Goal: Obtain resource: Download file/media

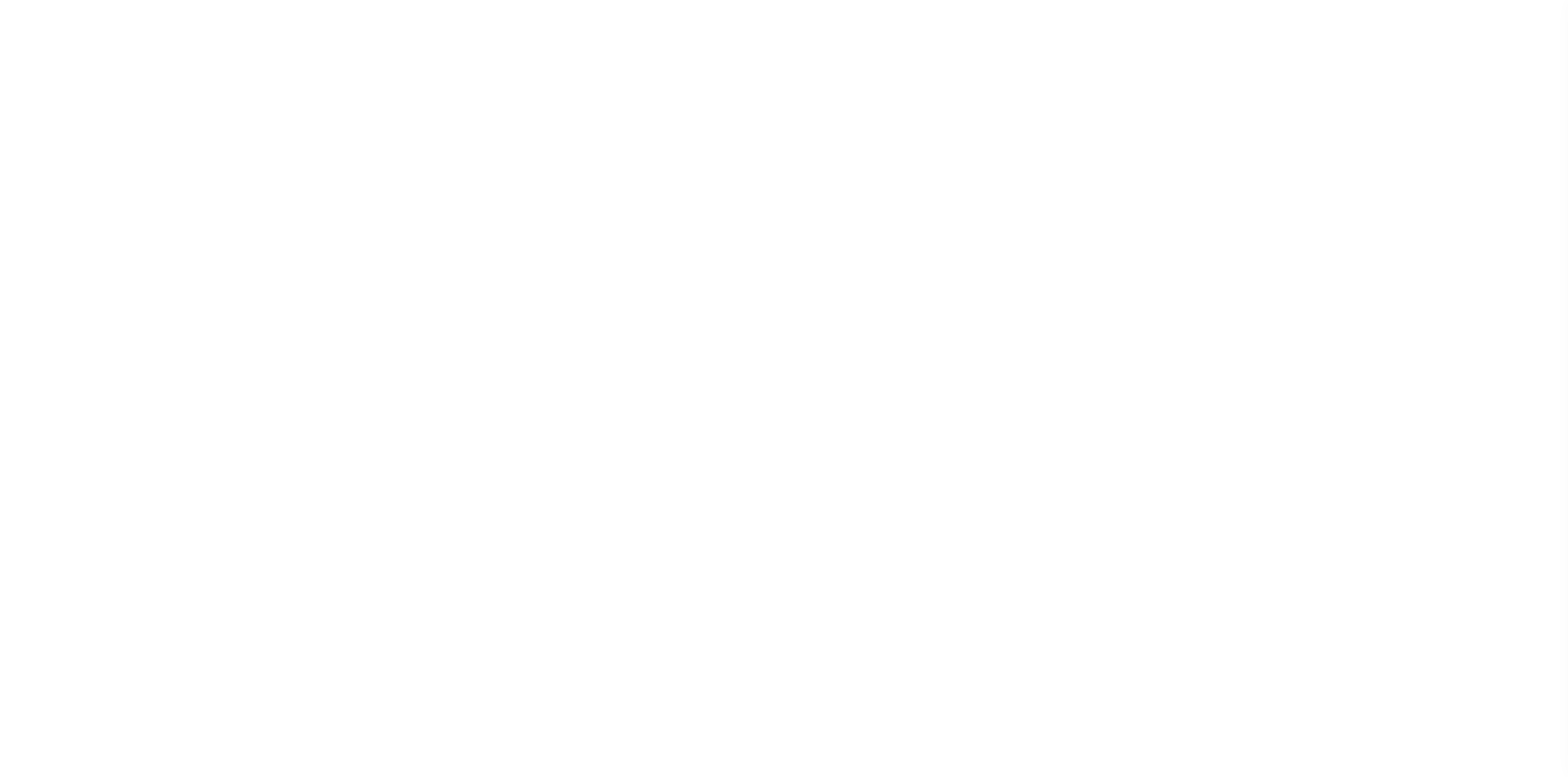
select select
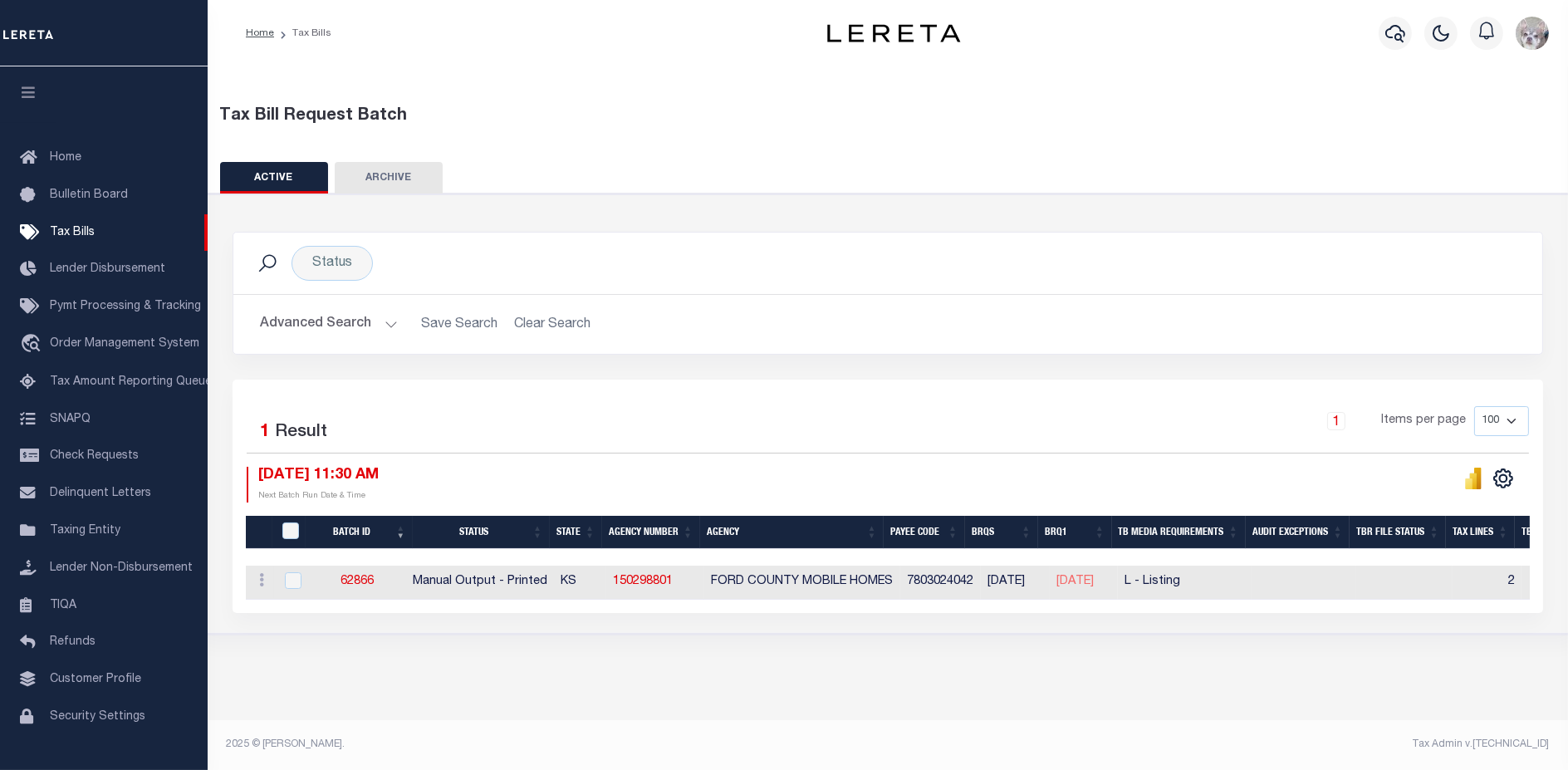
click at [316, 321] on button "Advanced Search" at bounding box center [329, 324] width 138 height 32
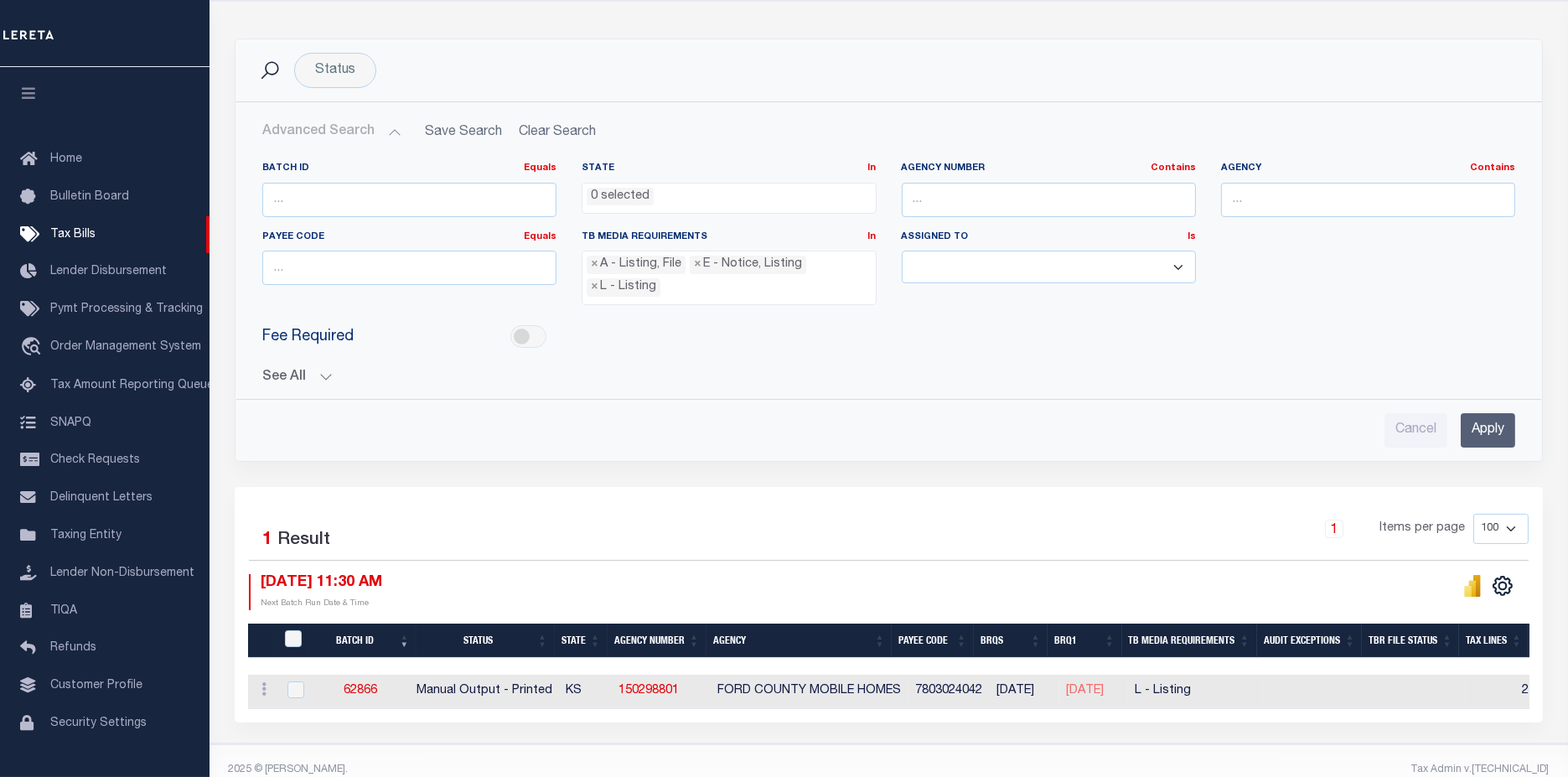
scroll to position [218, 0]
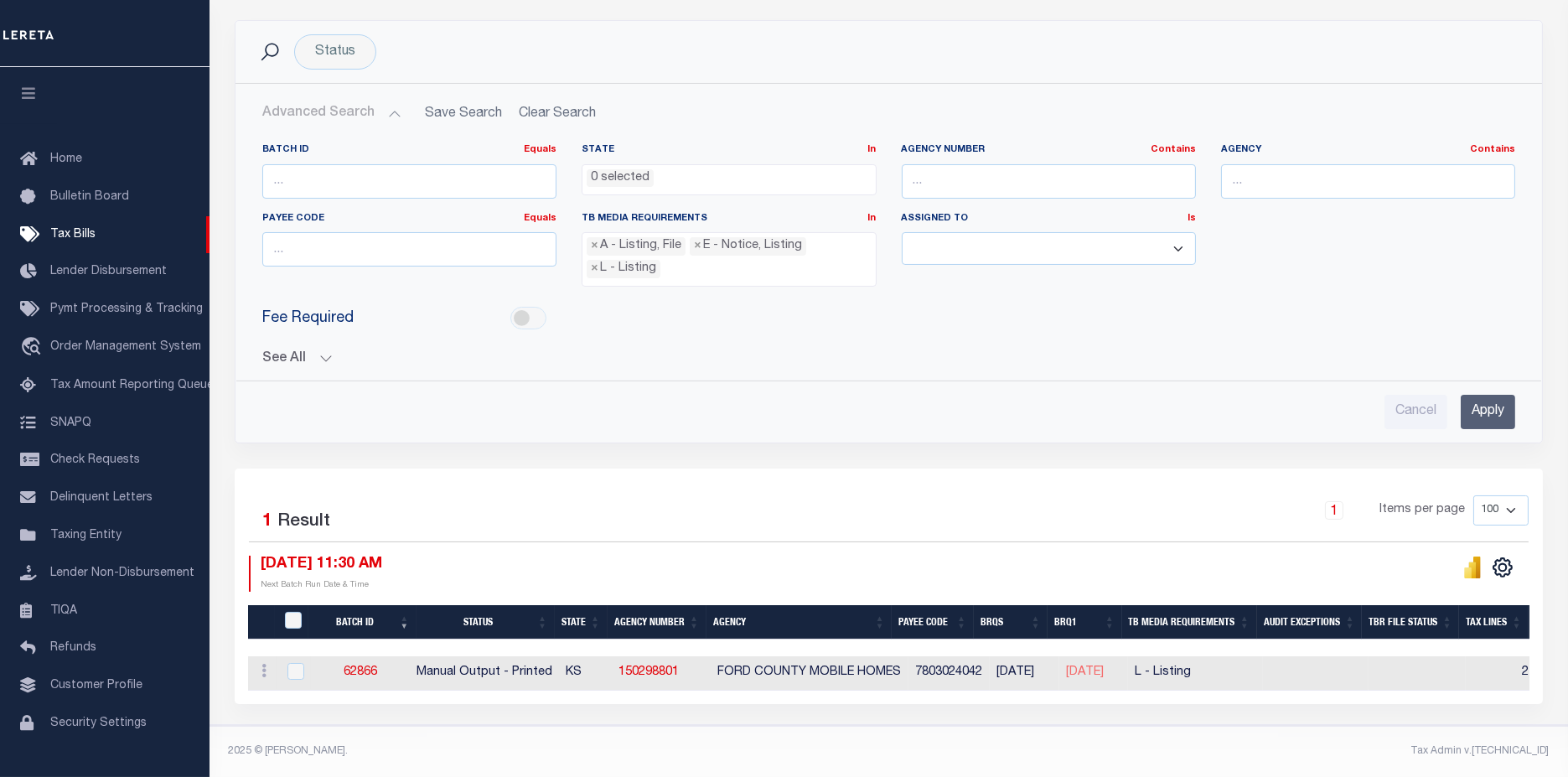
click at [278, 356] on button "See All" at bounding box center [888, 358] width 1253 height 16
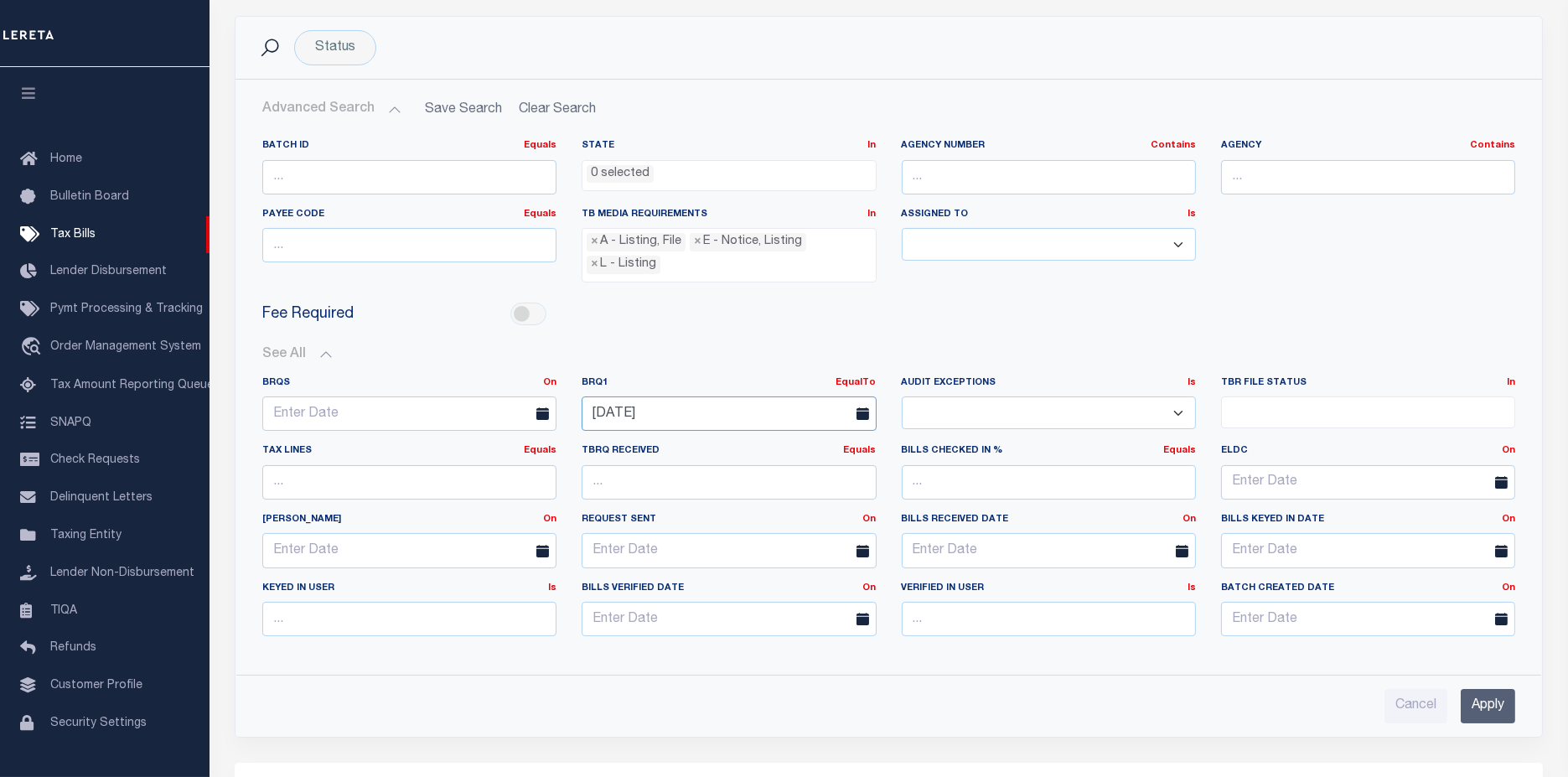
click at [766, 411] on body "Home Tax Bills" at bounding box center [784, 427] width 1568 height 1289
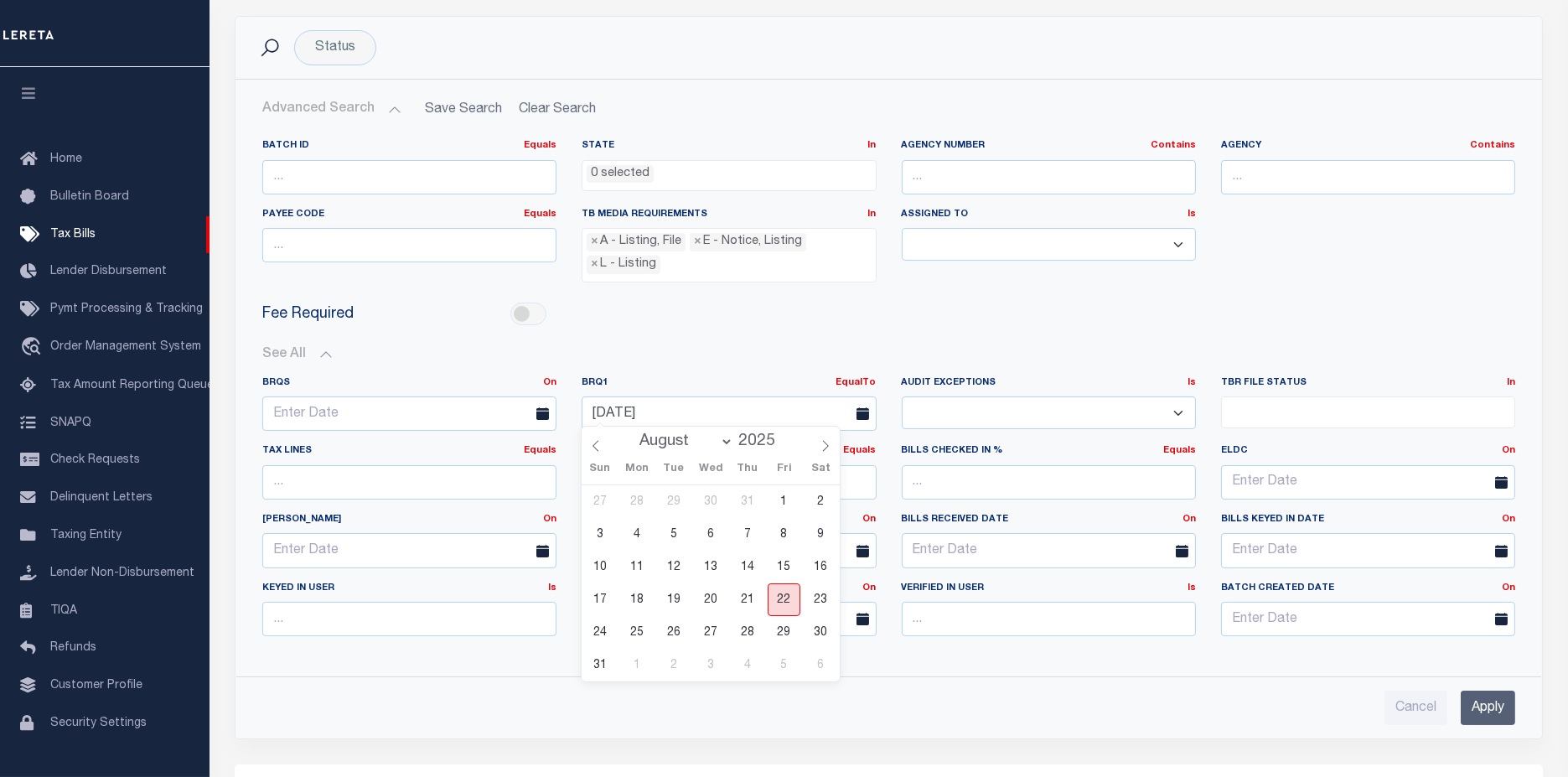
click at [795, 601] on span "22" at bounding box center [784, 599] width 32 height 32
type input "[DATE]"
click at [1487, 700] on input "Apply" at bounding box center [1487, 708] width 55 height 34
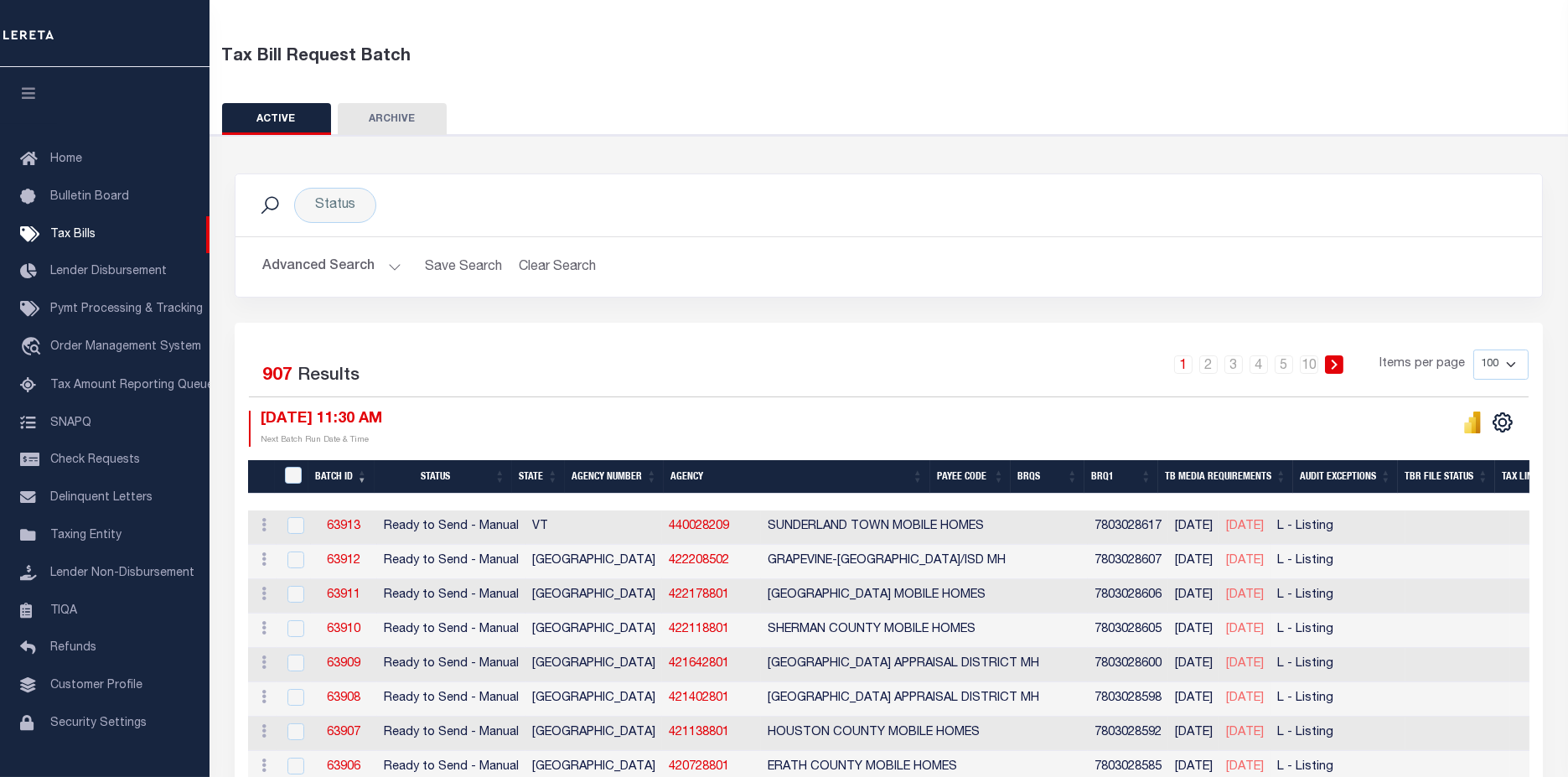
scroll to position [0, 0]
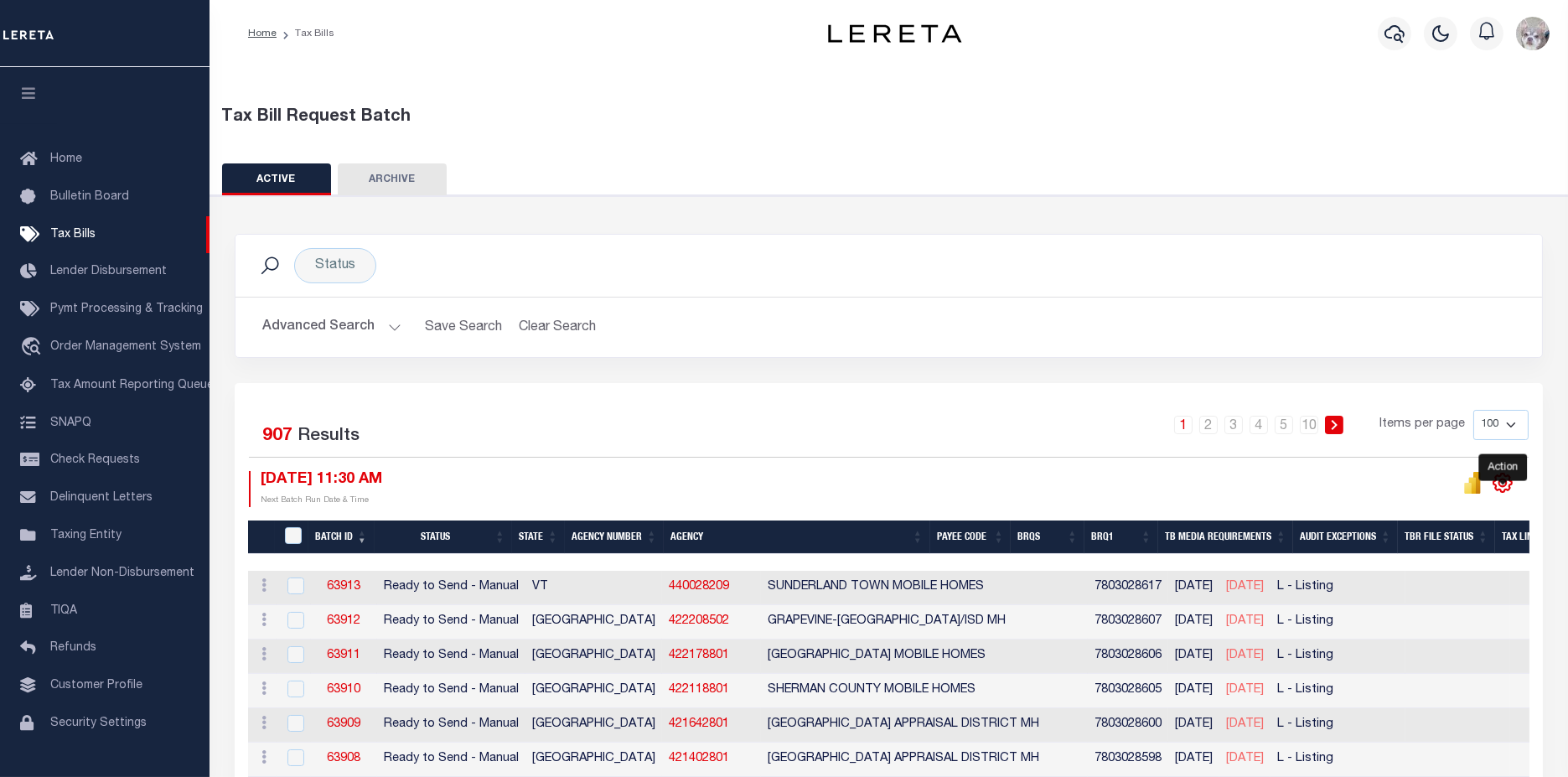
click at [1501, 480] on icon "" at bounding box center [1503, 482] width 7 height 7
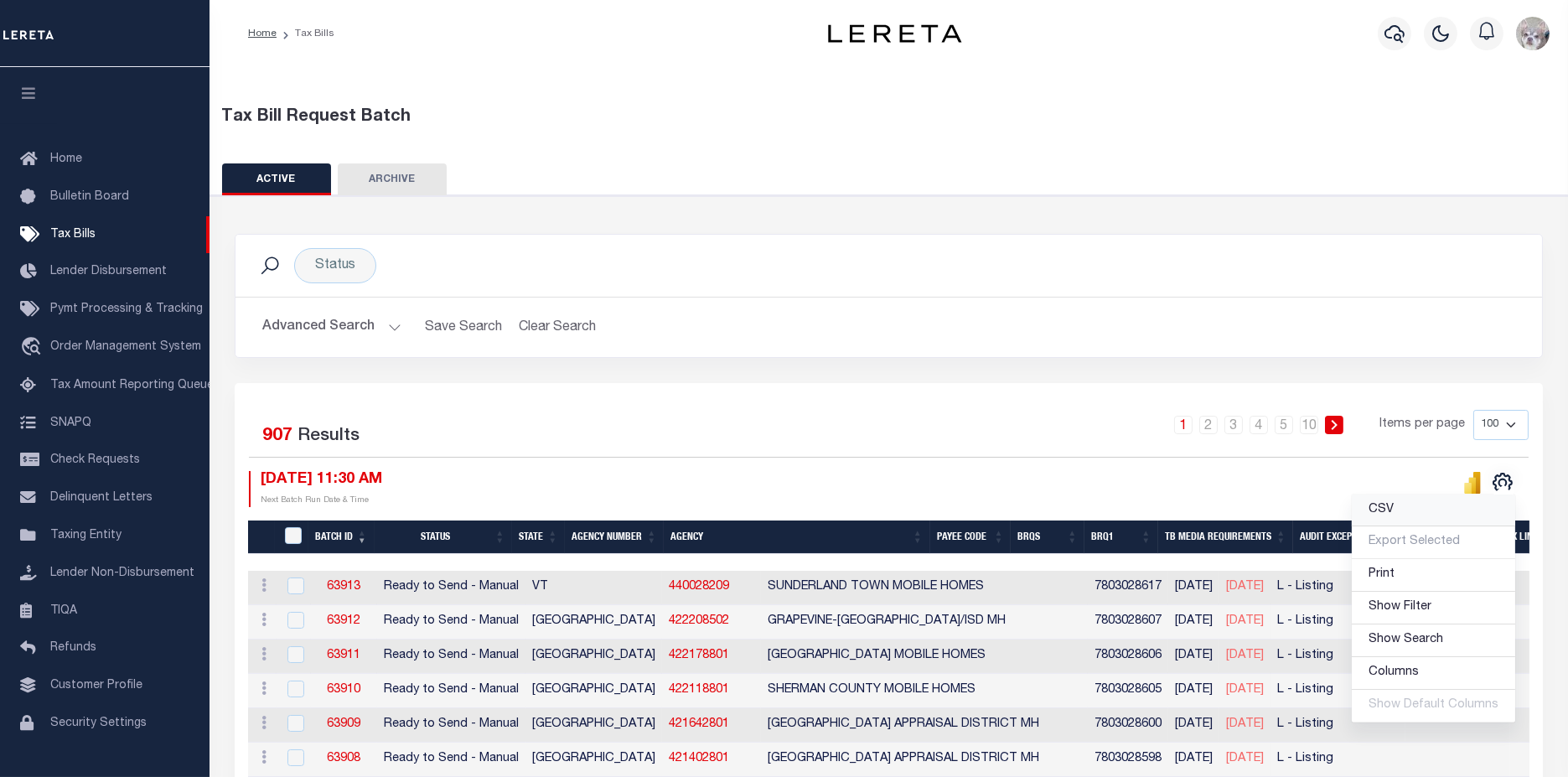
click at [1411, 508] on link "CSV" at bounding box center [1433, 510] width 163 height 32
